Goal: Task Accomplishment & Management: Use online tool/utility

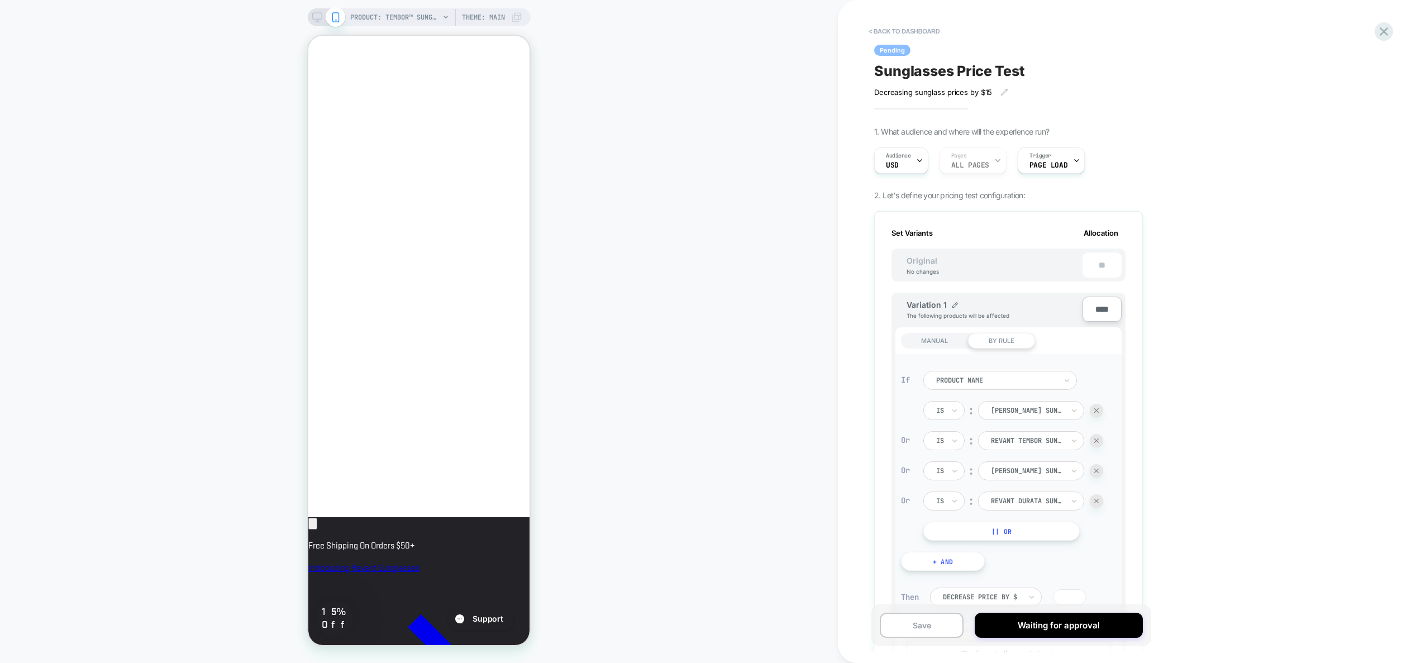
scroll to position [515, 0]
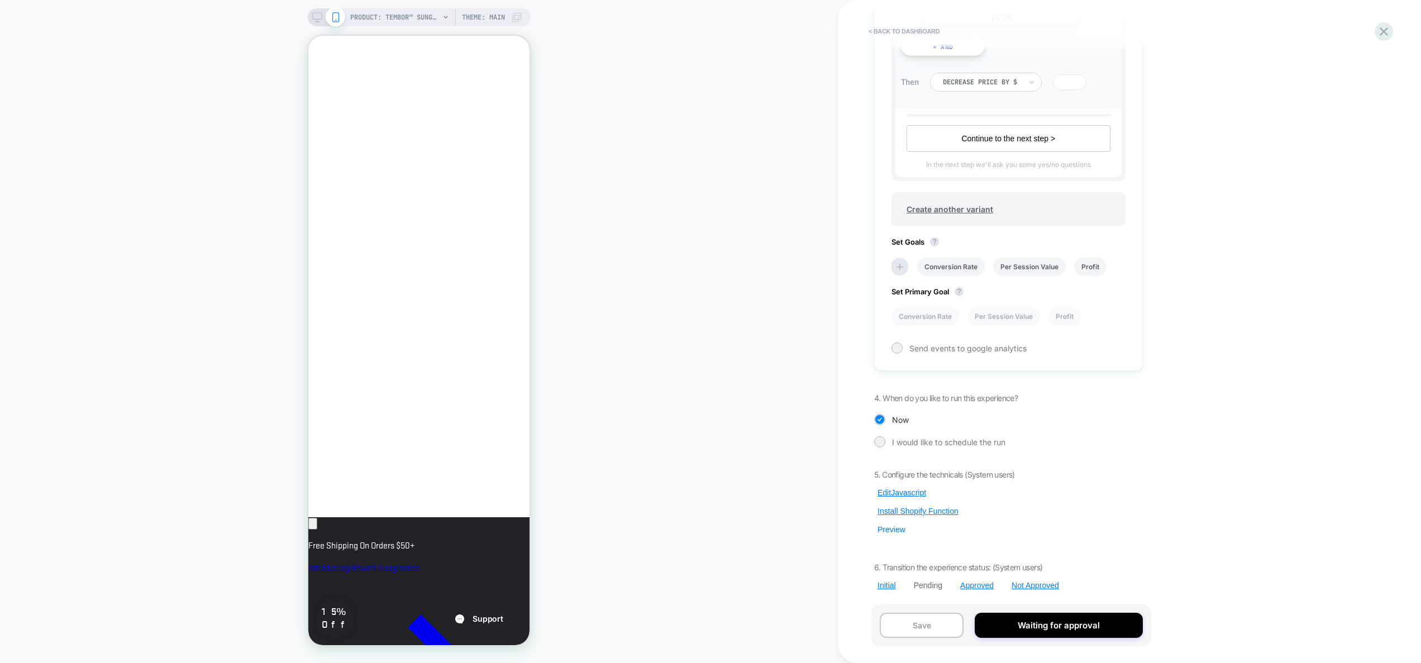
click at [890, 527] on button "Preview" at bounding box center [891, 530] width 35 height 10
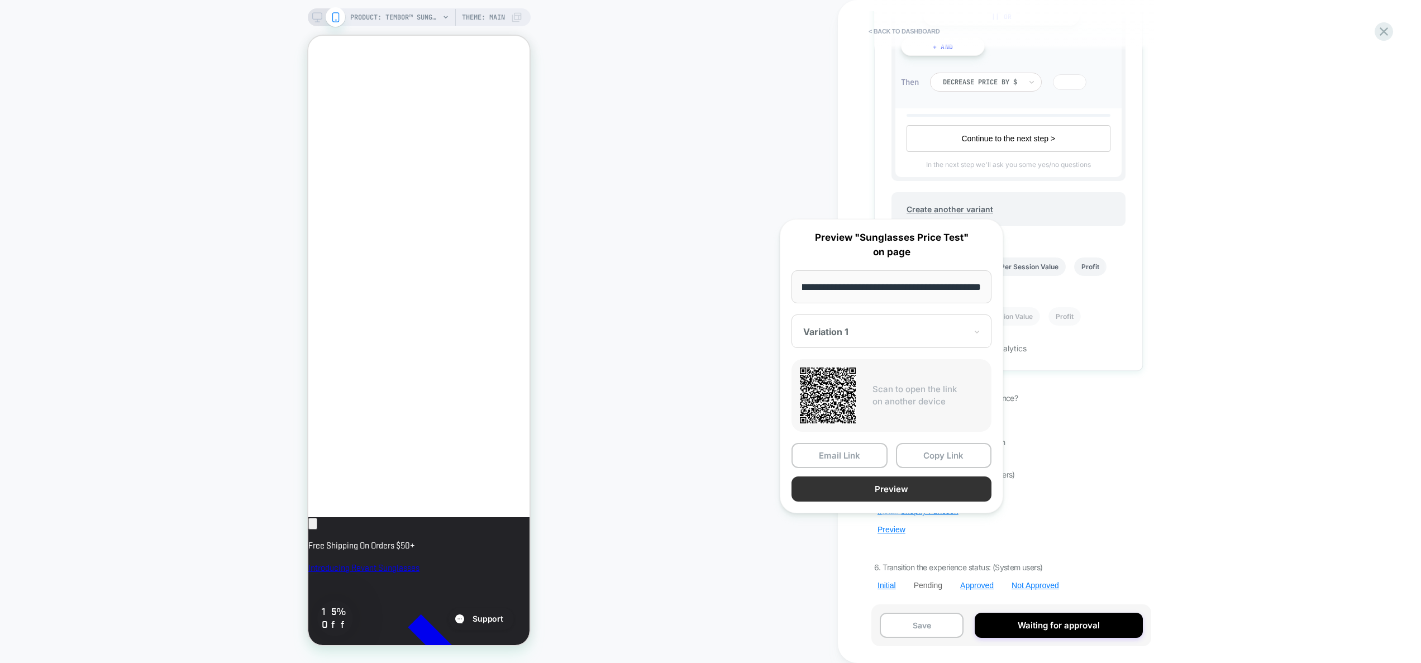
scroll to position [0, 0]
click at [928, 487] on button "Preview" at bounding box center [892, 489] width 200 height 25
click at [865, 140] on div "< back to dashboard Pending Sunglasses Price Test Decreasing sunglass prices by…" at bounding box center [1084, 331] width 492 height 663
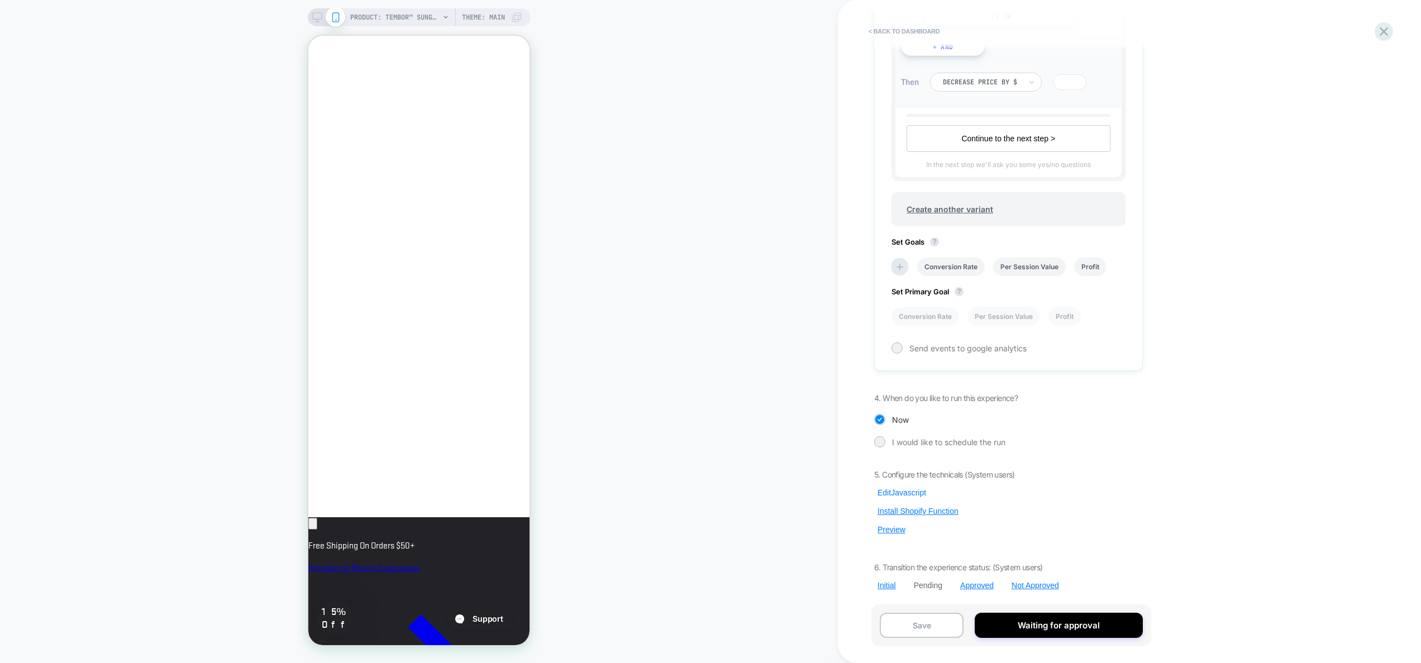
click at [905, 492] on button "Edit Javascript" at bounding box center [901, 493] width 55 height 10
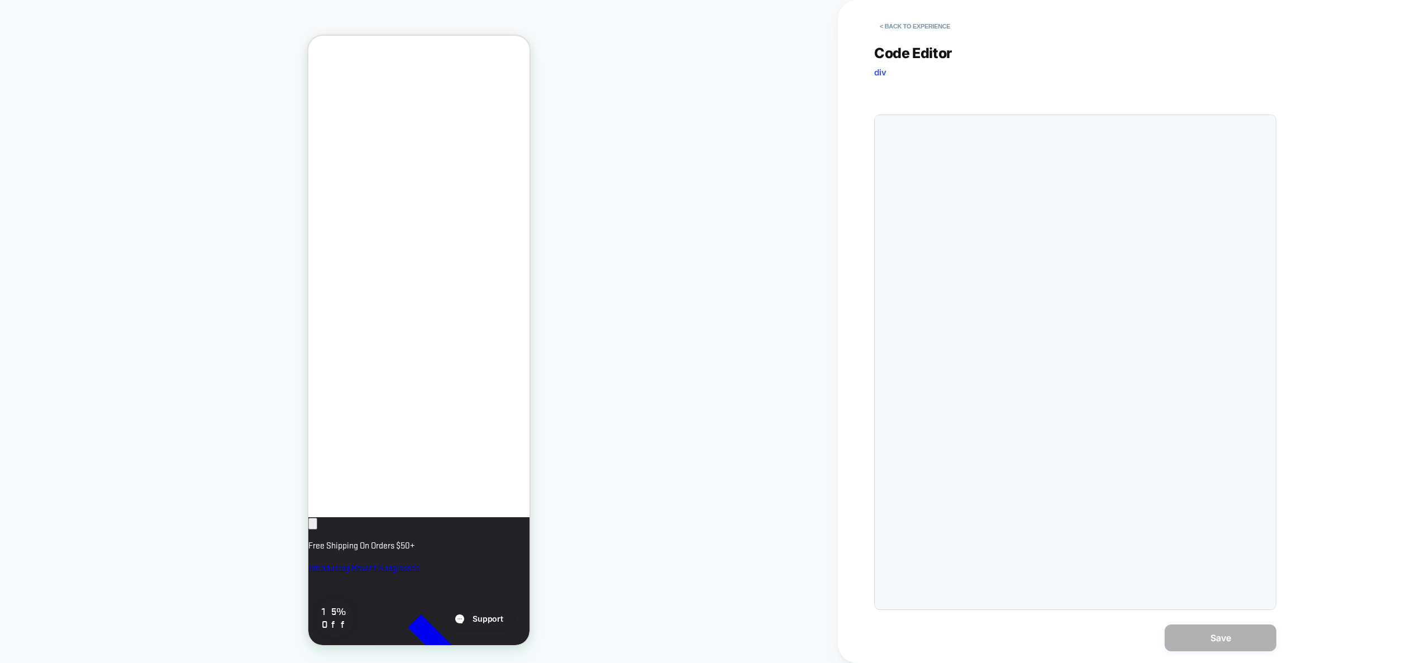
click at [0, 0] on div at bounding box center [0, 0] width 0 height 0
click at [1025, 232] on div at bounding box center [1097, 362] width 345 height 483
type textarea "**********"
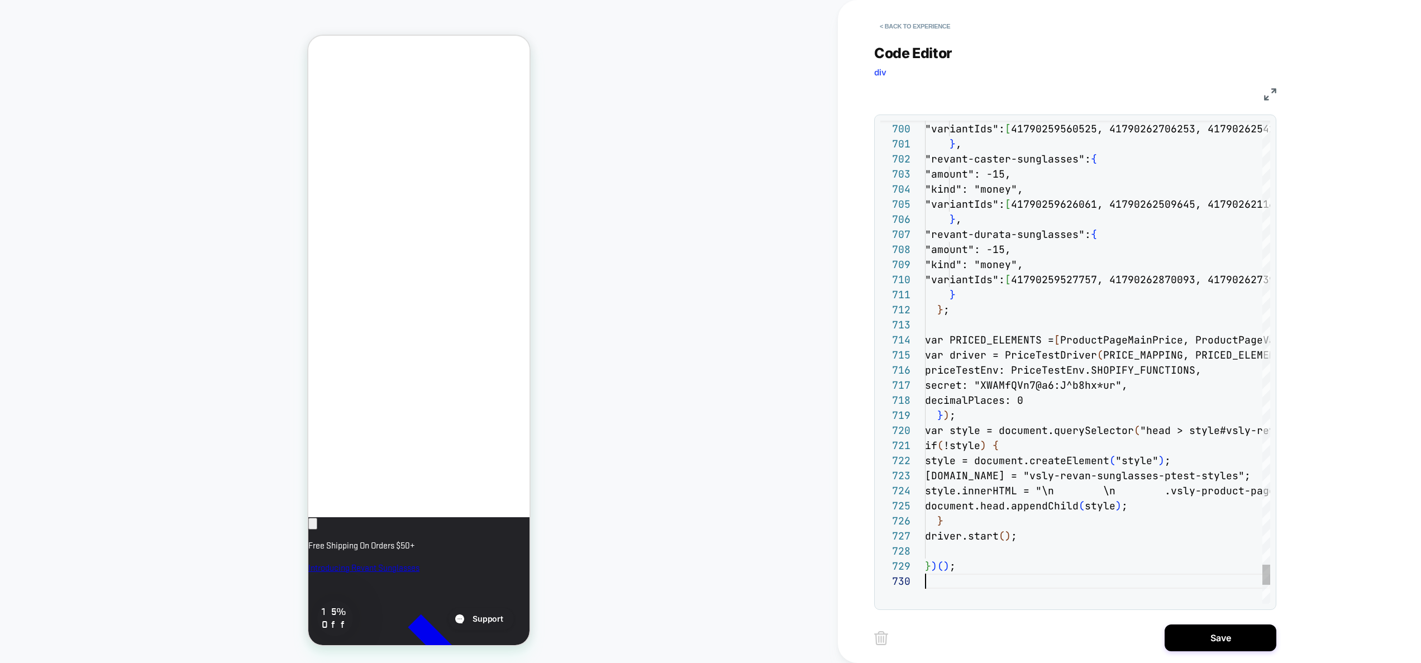
scroll to position [91, 0]
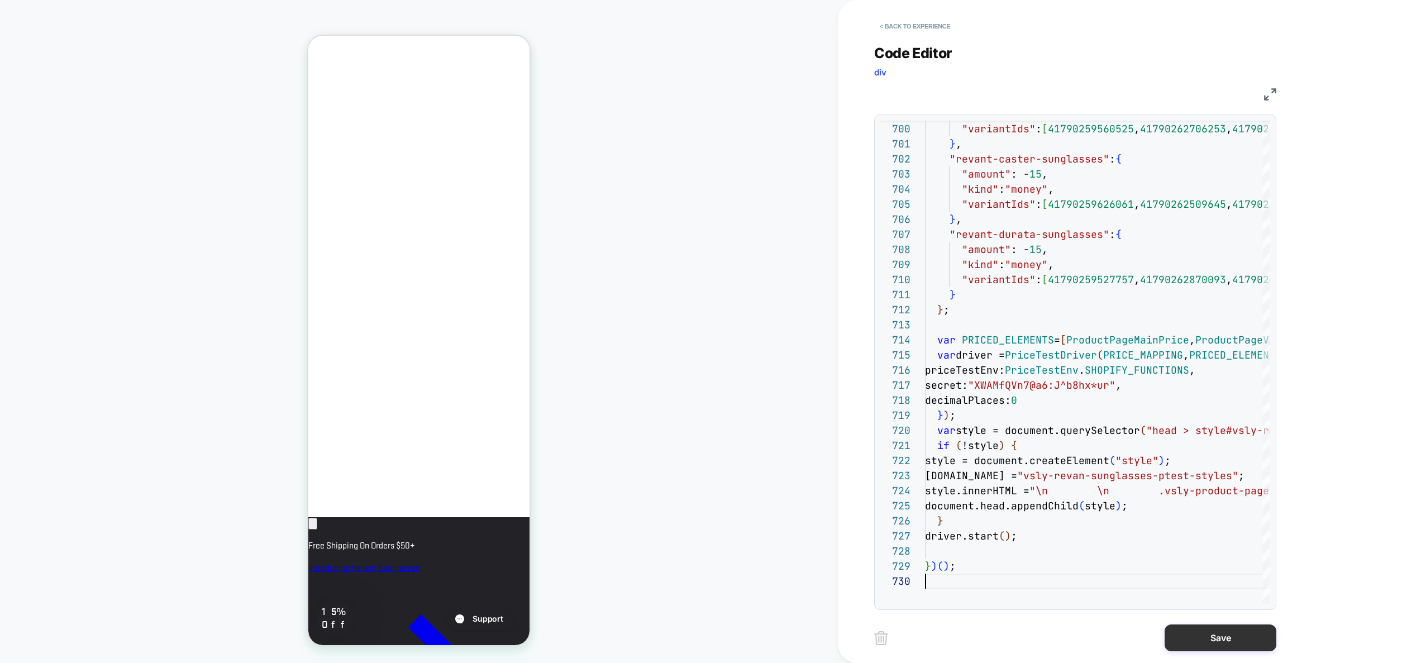
click at [0, 0] on button "Save" at bounding box center [0, 0] width 0 height 0
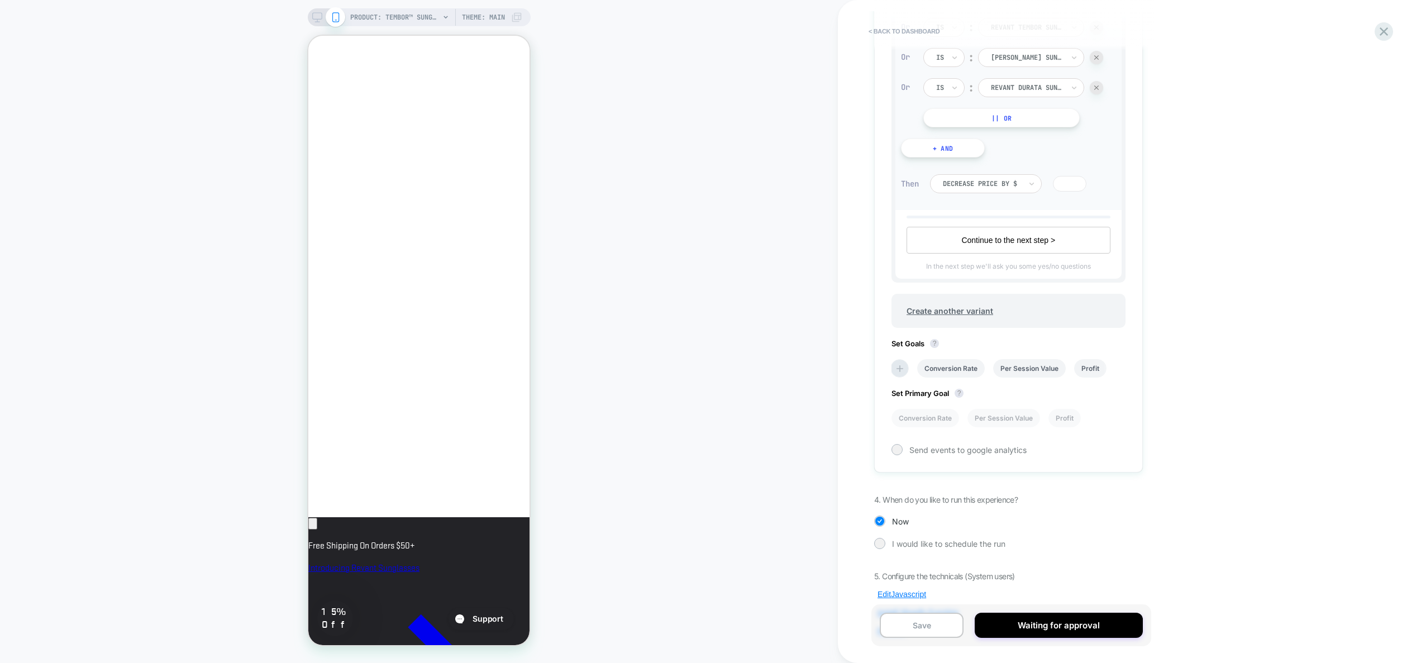
scroll to position [515, 0]
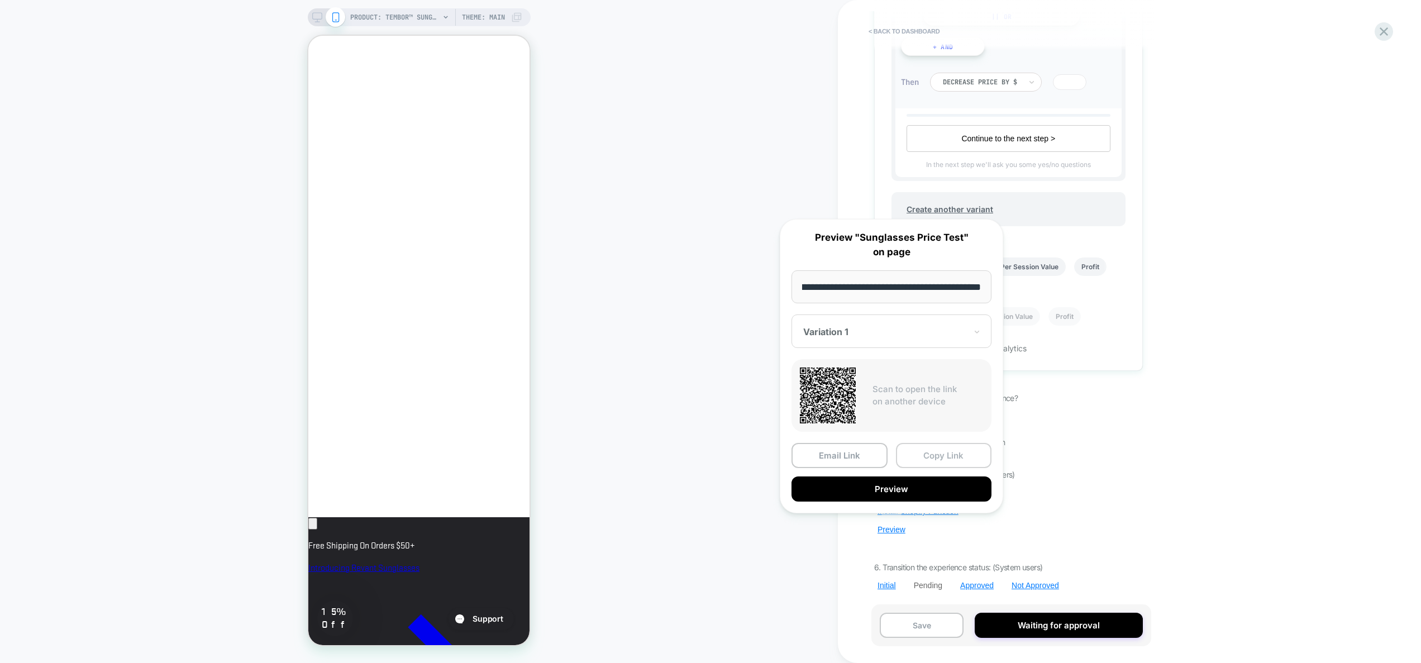
scroll to position [0, 0]
click at [937, 451] on button "Copy Link" at bounding box center [944, 455] width 96 height 25
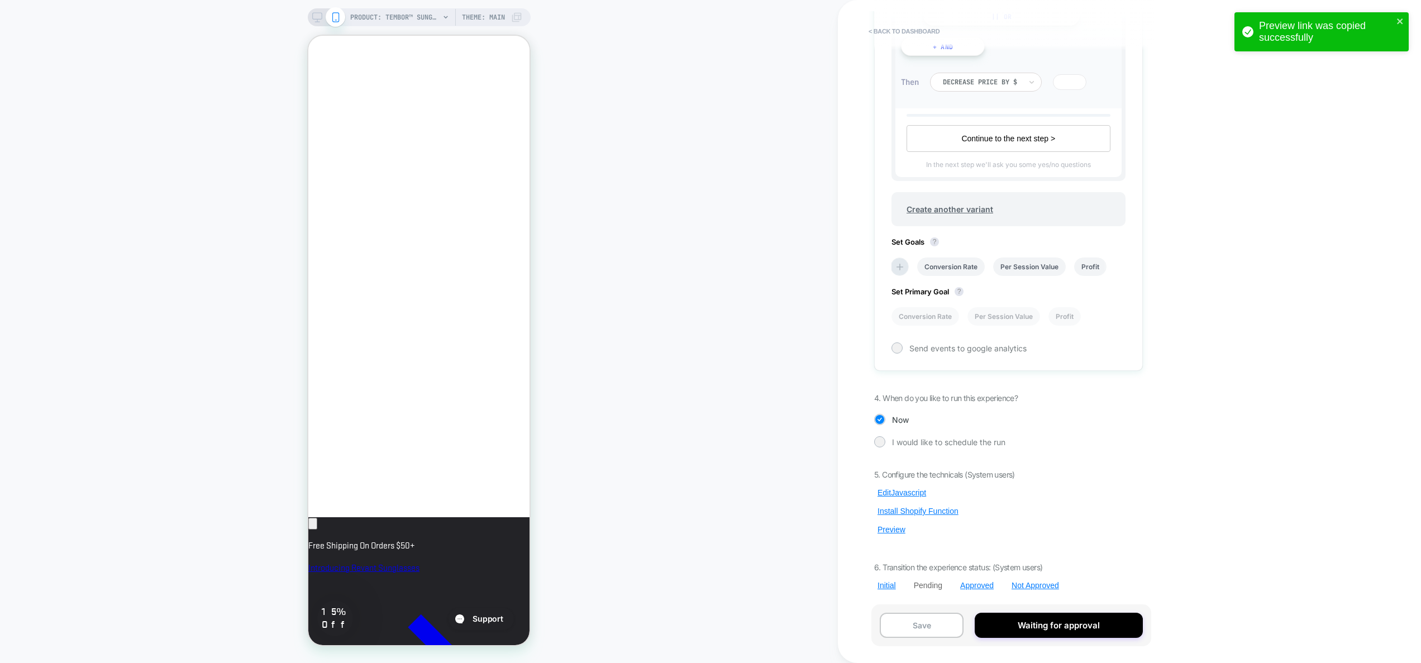
click at [1152, 454] on div "Pending Sunglasses Price Test Decreasing sunglass prices by $15﻿ Click to edit …" at bounding box center [1014, 331] width 280 height 663
click at [900, 491] on button "Edit Javascript" at bounding box center [901, 493] width 55 height 10
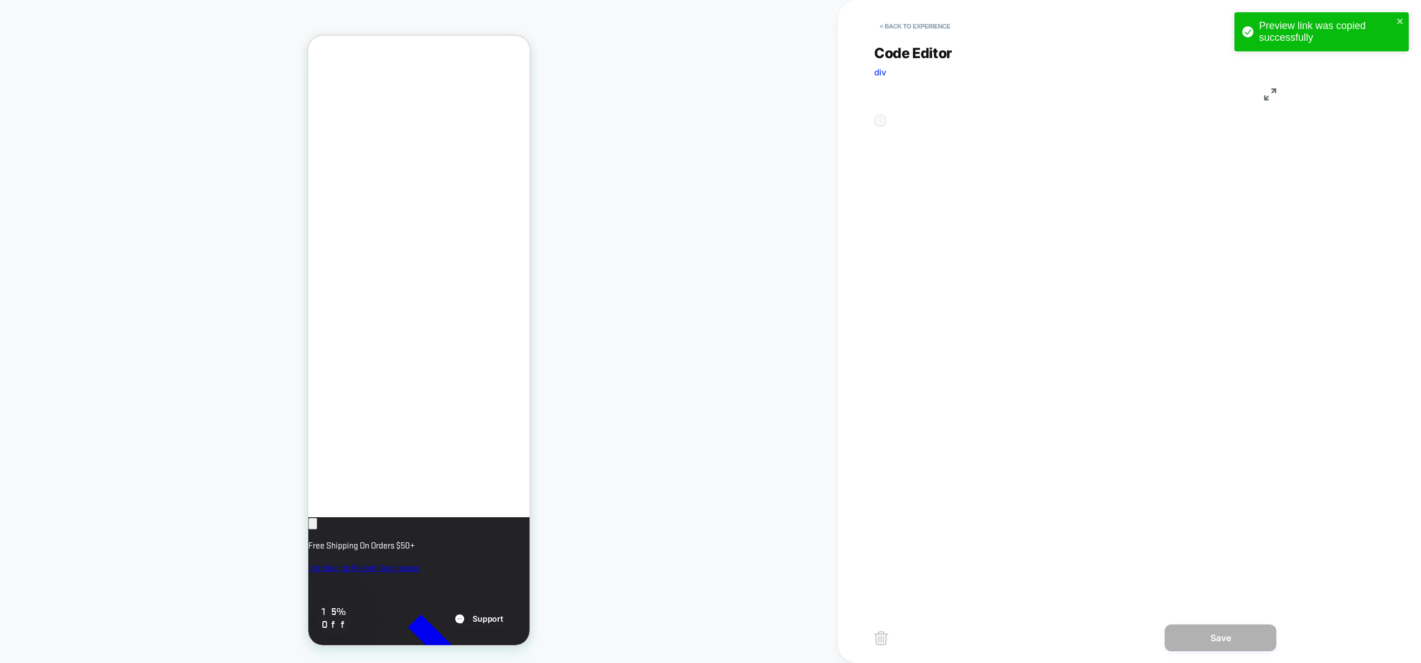
scroll to position [0, 192]
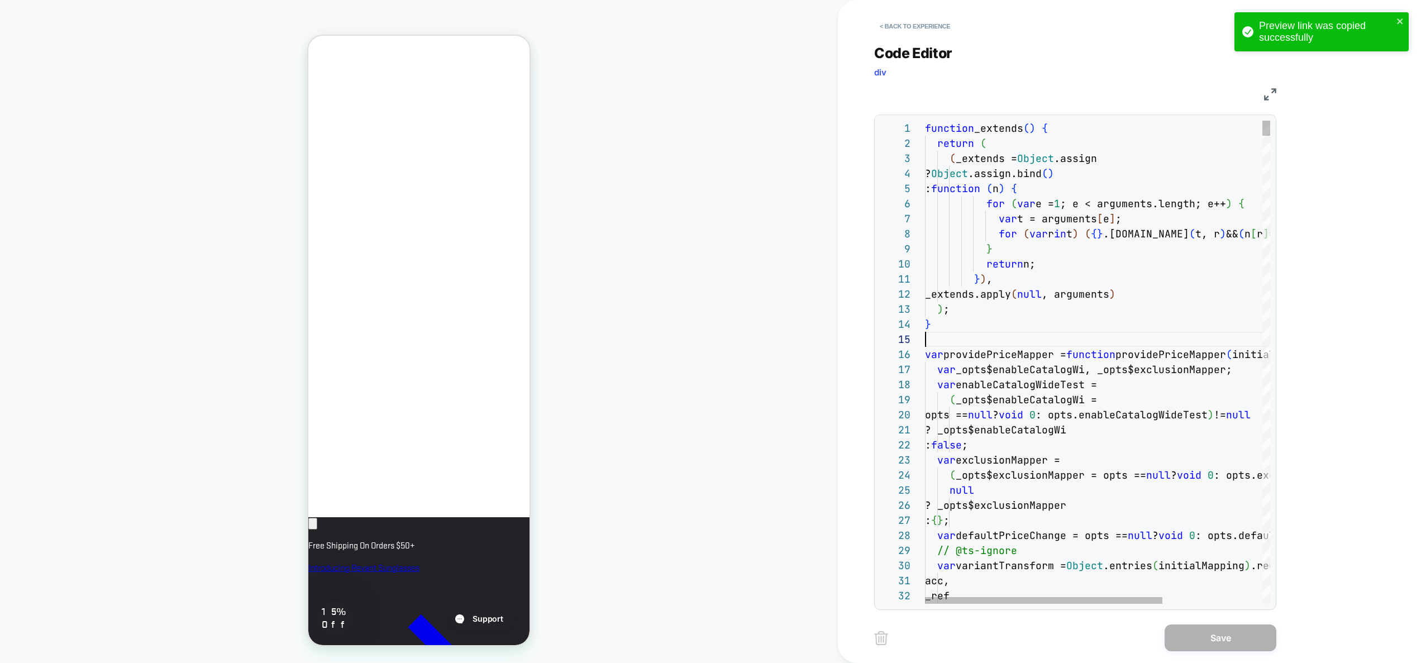
type textarea "**********"
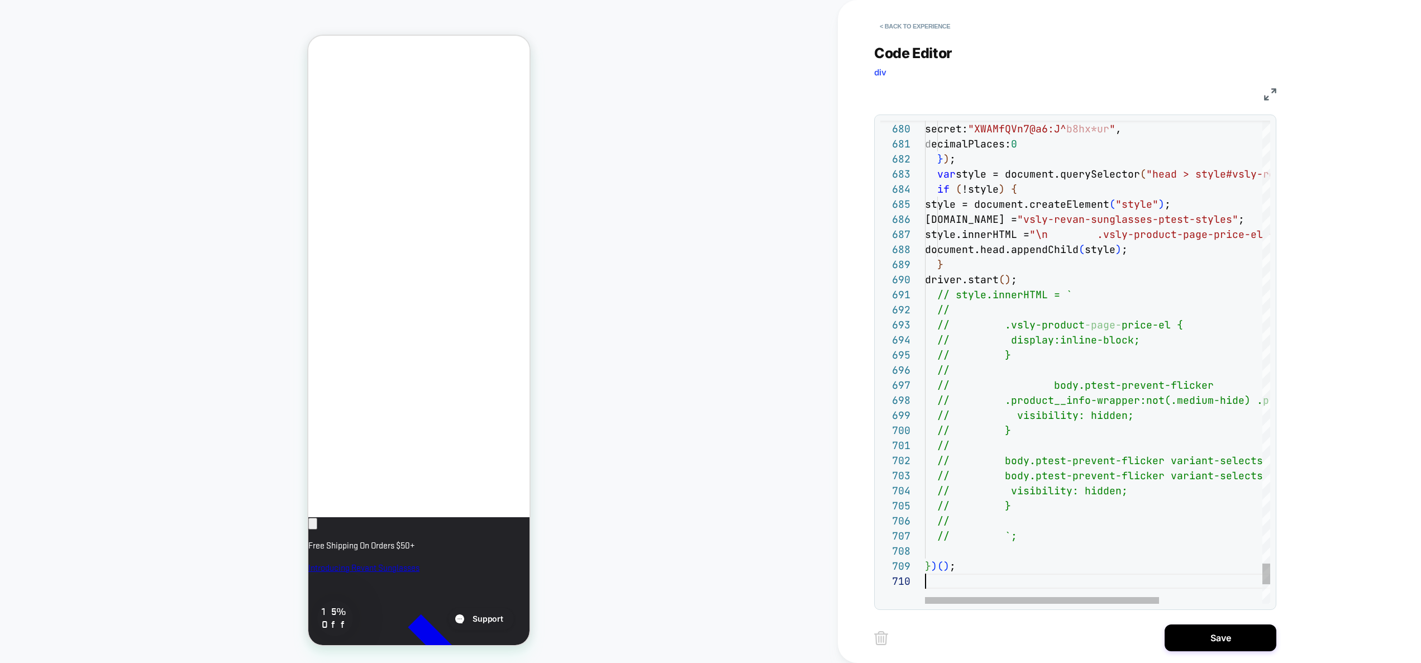
scroll to position [136, 0]
click at [1204, 641] on button "Save" at bounding box center [1221, 638] width 112 height 27
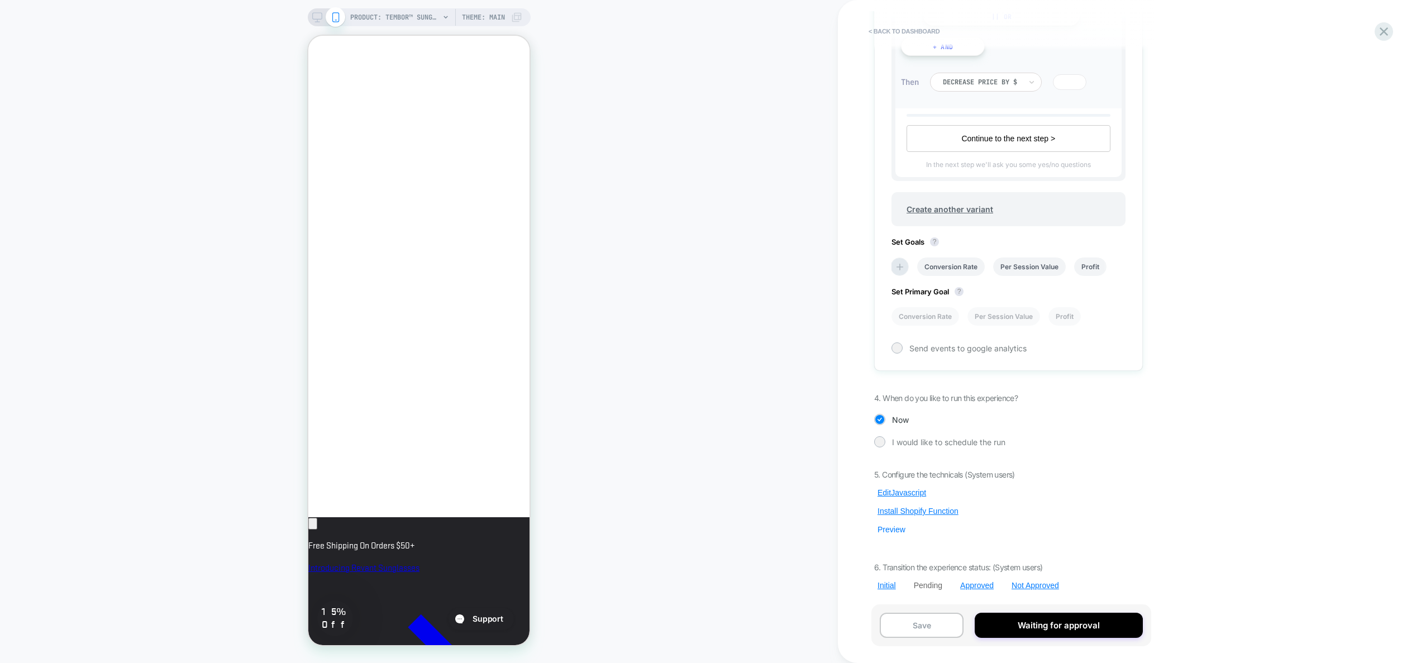
scroll to position [0, 0]
drag, startPoint x: 896, startPoint y: 534, endPoint x: 948, endPoint y: 501, distance: 62.0
click at [896, 534] on button "Preview" at bounding box center [891, 530] width 35 height 10
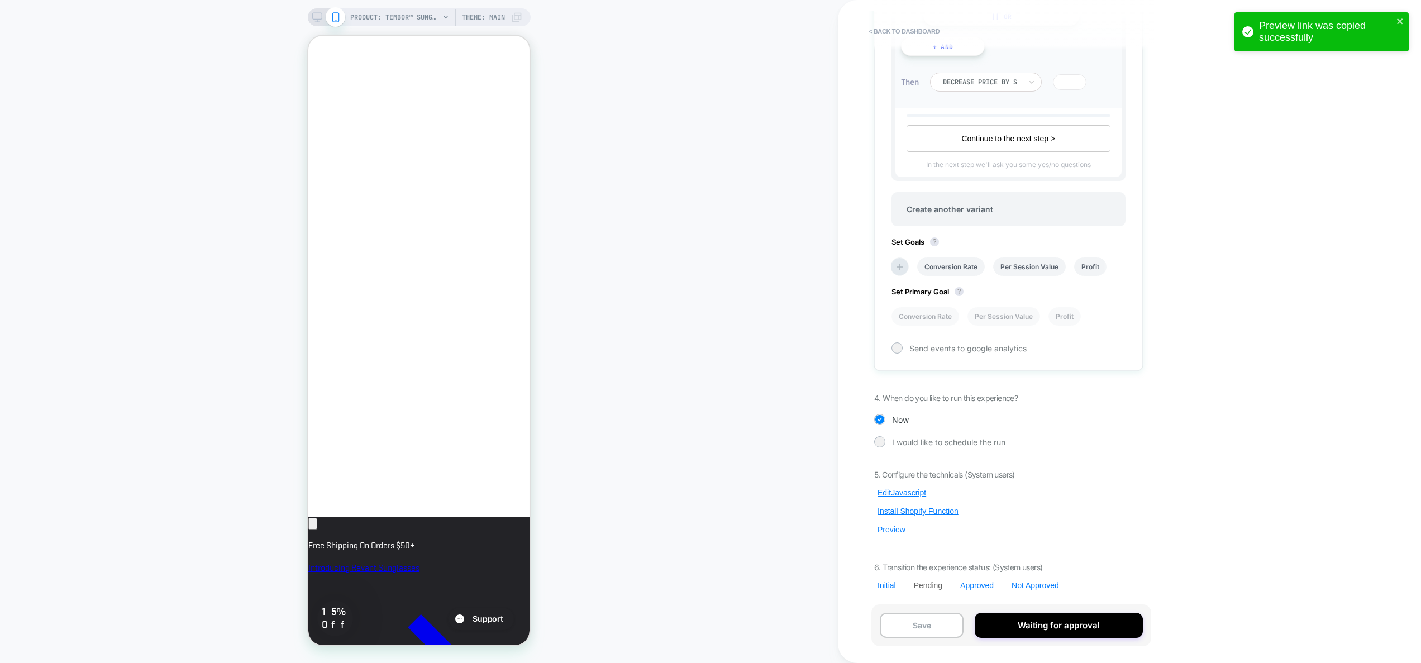
click at [1190, 454] on div "< back to dashboard Pending Sunglasses Price Test Decreasing sunglass prices by…" at bounding box center [1084, 331] width 492 height 663
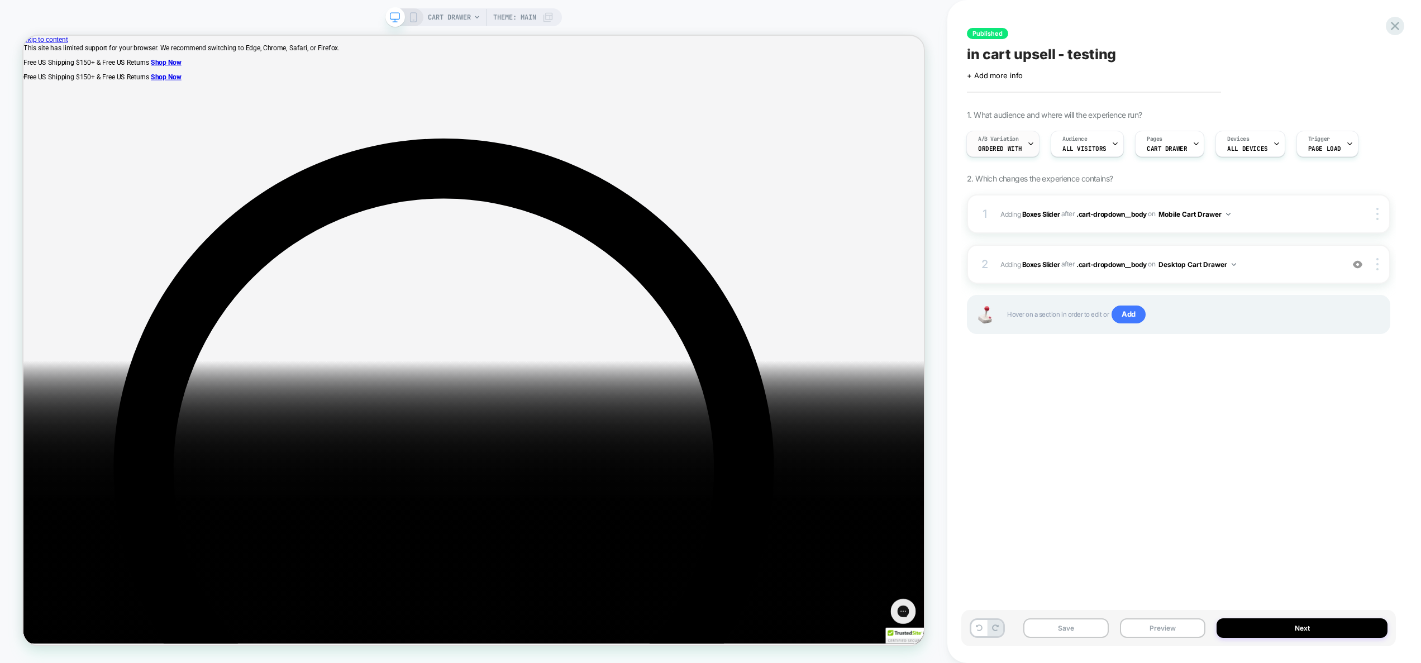
click at [1020, 149] on div "A/B Variation Ordered With" at bounding box center [1000, 143] width 66 height 25
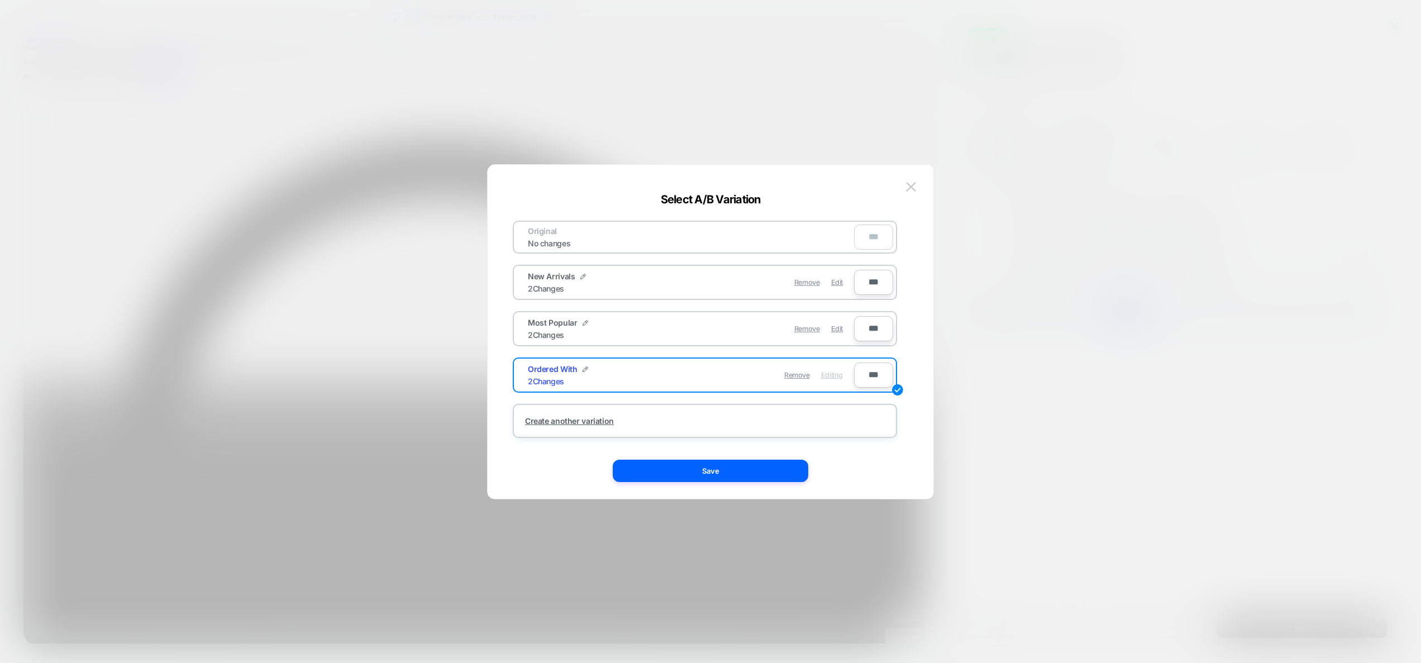
click at [990, 164] on div at bounding box center [600, 657] width 1201 height 1201
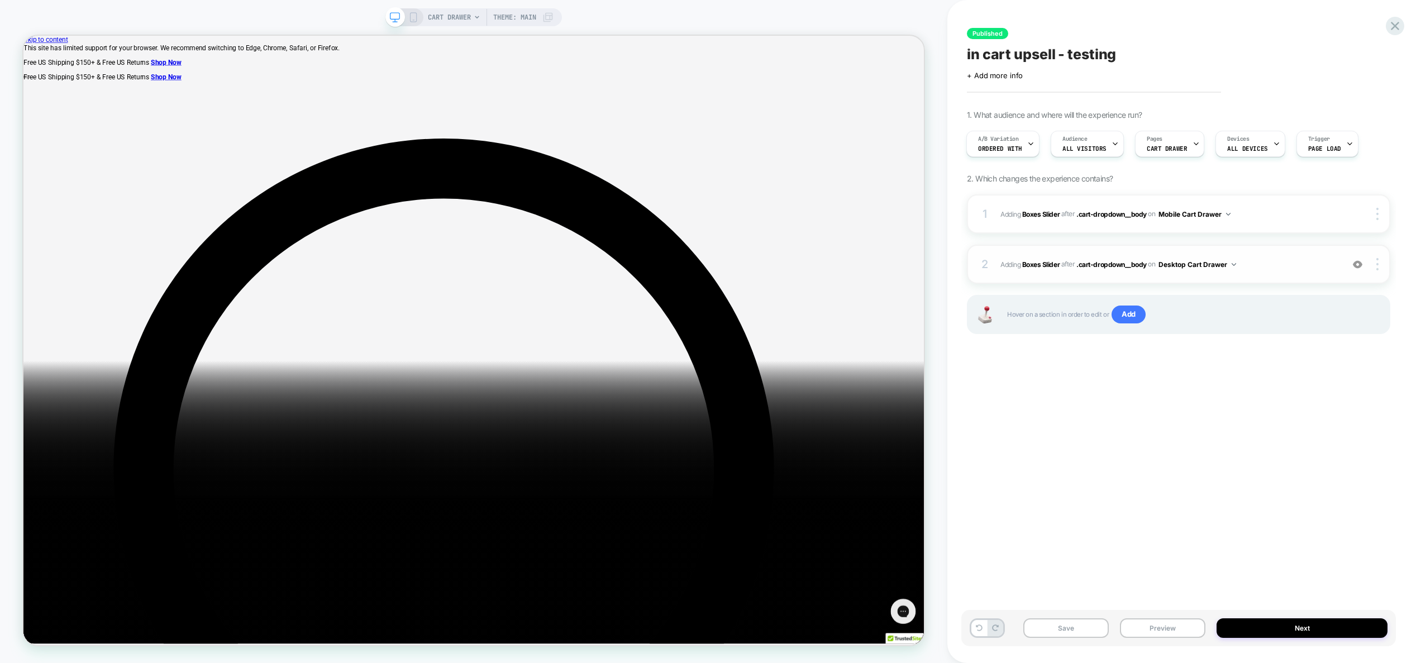
click at [1358, 262] on img at bounding box center [1357, 264] width 9 height 9
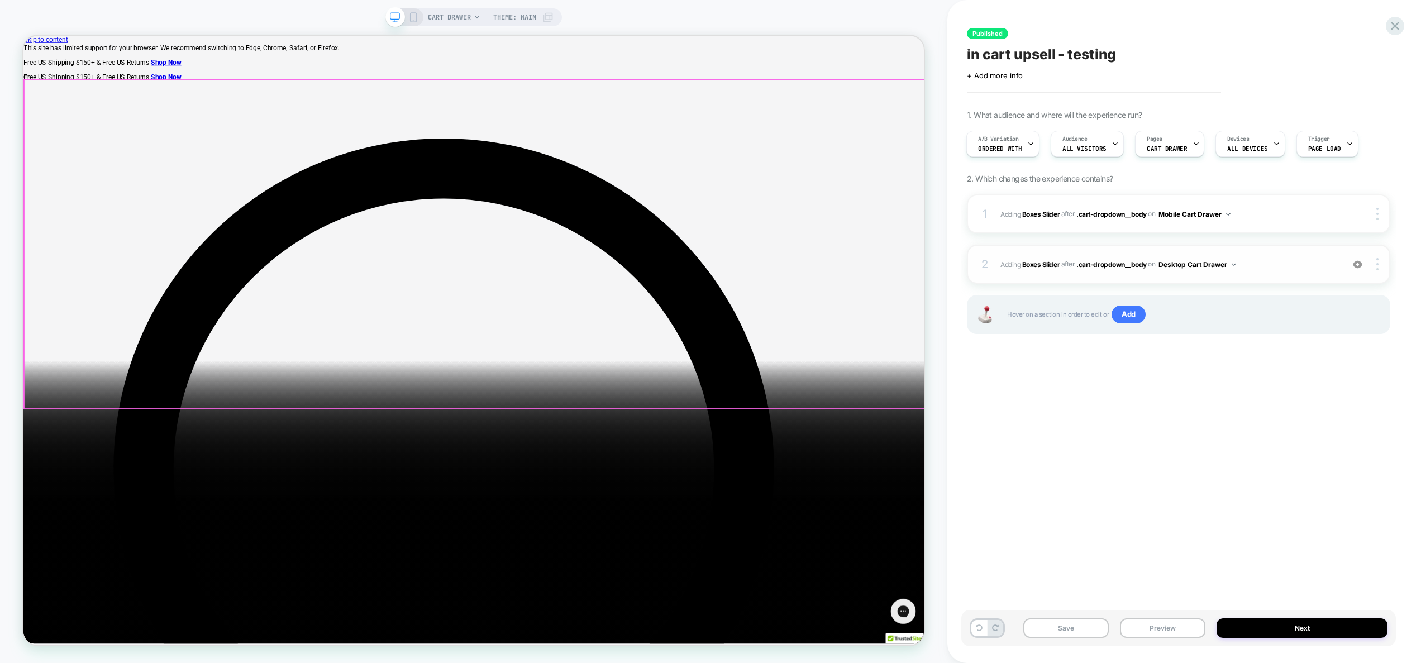
scroll to position [0, 74]
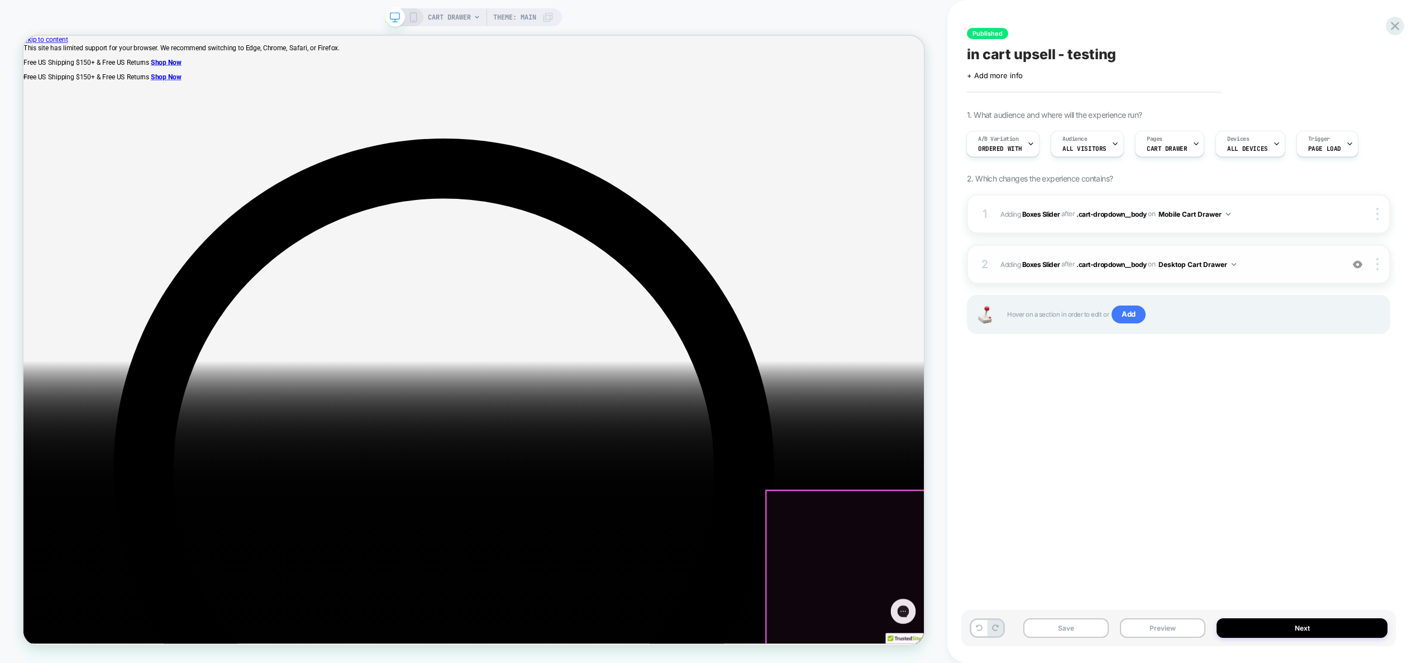
scroll to position [0, 96]
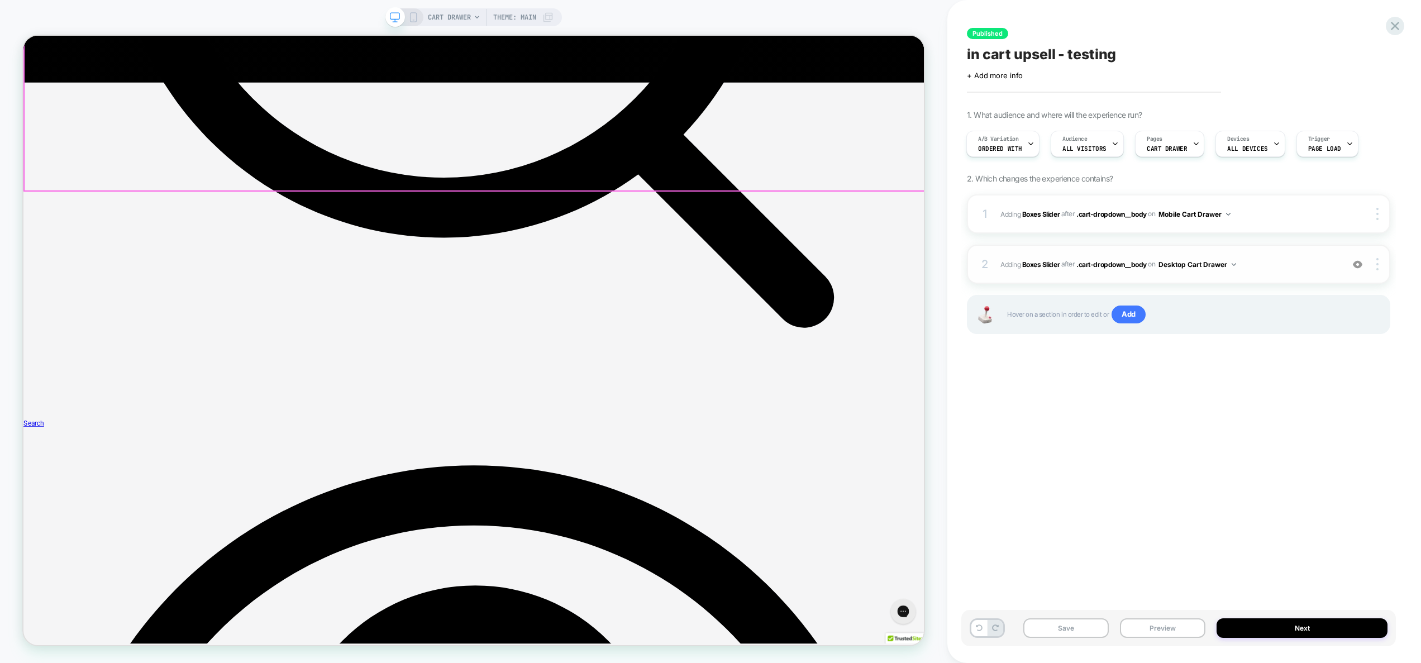
scroll to position [746, 0]
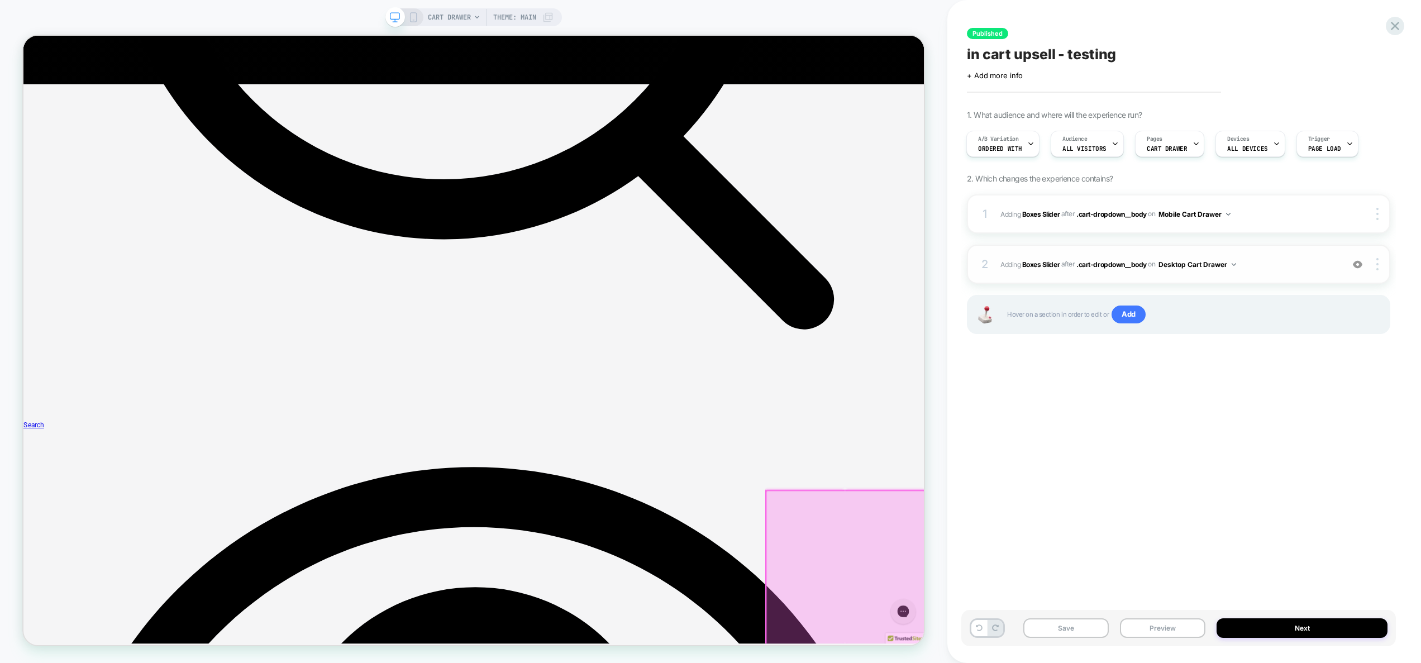
scroll to position [0, 192]
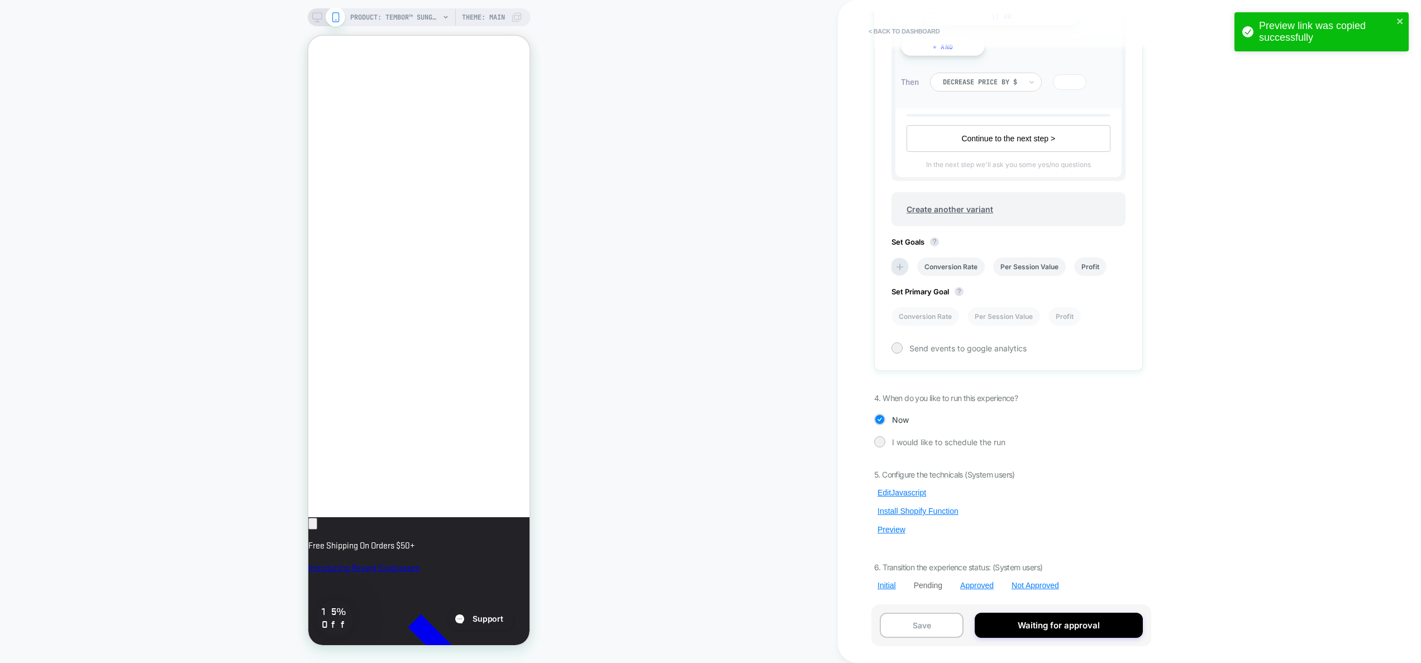
scroll to position [0, 192]
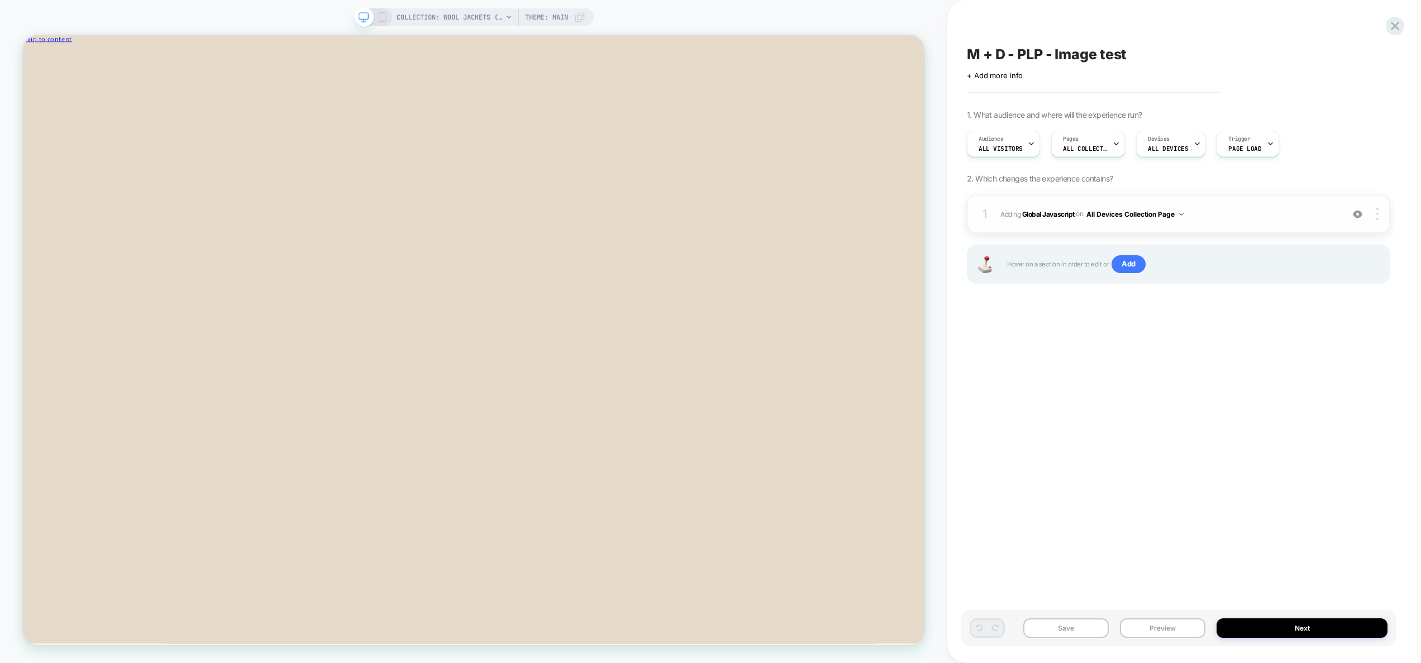
click at [1216, 217] on span "Adding Global Javascript on All Devices Collection Page" at bounding box center [1169, 214] width 337 height 14
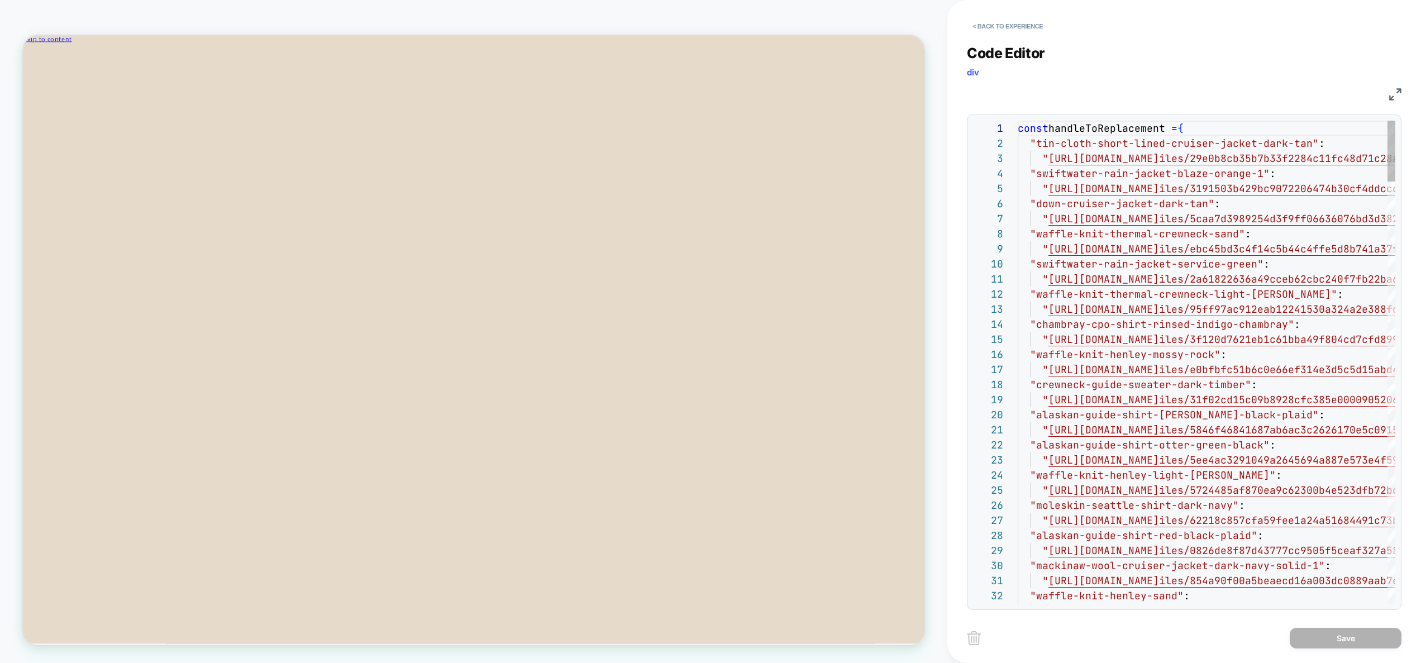
scroll to position [91, 0]
